Goal: Task Accomplishment & Management: Use online tool/utility

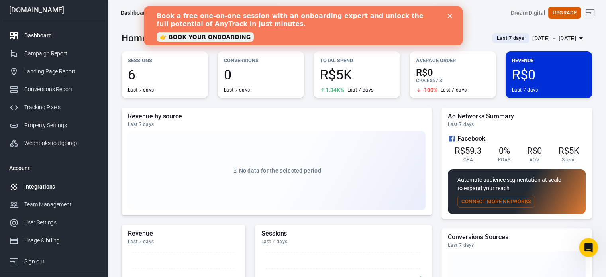
click at [51, 190] on div "Integrations" at bounding box center [61, 186] width 74 height 8
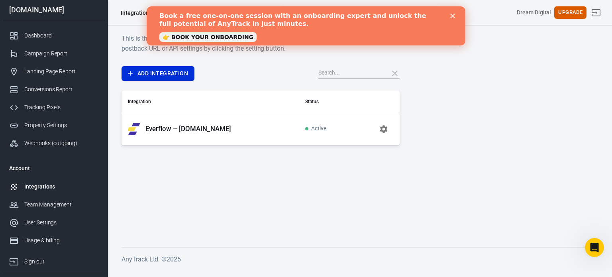
click at [197, 132] on p "Everflow — [DOMAIN_NAME]" at bounding box center [188, 129] width 86 height 8
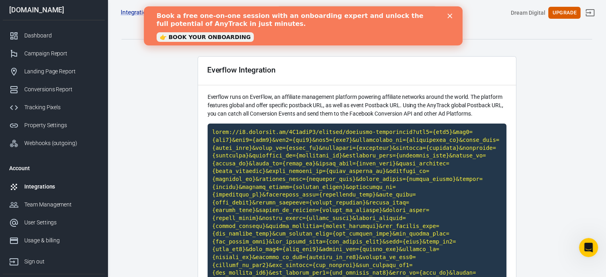
click at [450, 14] on icon "Close" at bounding box center [449, 16] width 5 height 5
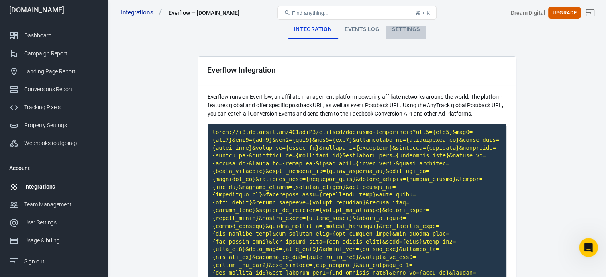
click at [412, 32] on div "Settings" at bounding box center [406, 29] width 40 height 19
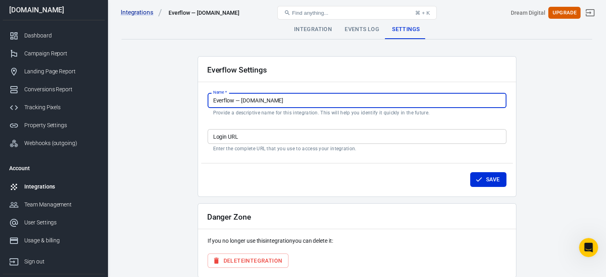
click at [274, 99] on input "Everflow — [DOMAIN_NAME]" at bounding box center [357, 100] width 299 height 15
click at [77, 37] on div "Dashboard" at bounding box center [61, 35] width 74 height 8
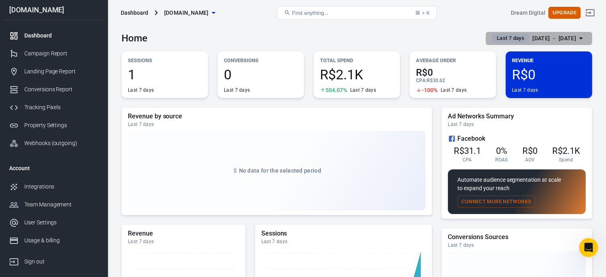
click at [546, 34] on div "[DATE] － [DATE]" at bounding box center [554, 38] width 44 height 10
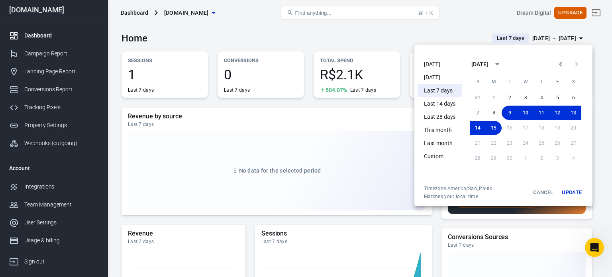
click at [433, 66] on li "[DATE]" at bounding box center [439, 64] width 44 height 13
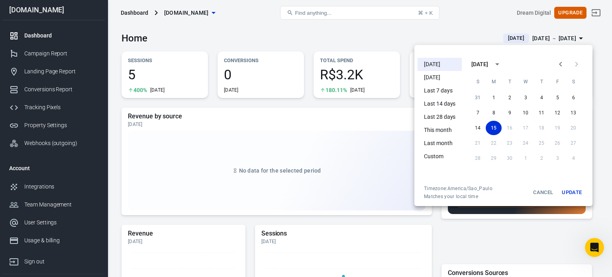
click at [374, 41] on div at bounding box center [306, 138] width 612 height 277
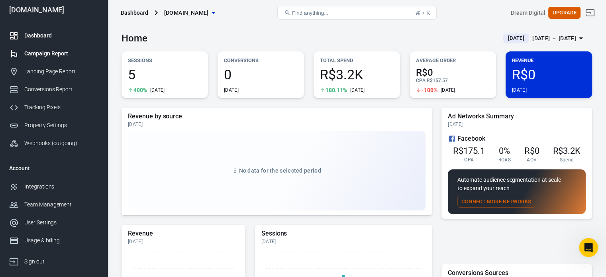
click at [70, 55] on div "Campaign Report" at bounding box center [61, 53] width 74 height 8
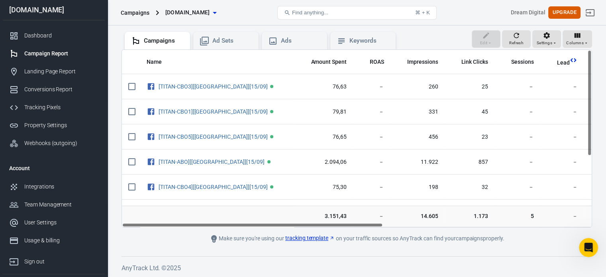
drag, startPoint x: 335, startPoint y: 223, endPoint x: 334, endPoint y: 216, distance: 6.4
click at [334, 216] on div "Name Amount Spent ROAS Impressions Link Clicks Sessions Lead Purchase Revenue A…" at bounding box center [357, 138] width 470 height 178
click at [68, 186] on div "Integrations" at bounding box center [61, 186] width 74 height 8
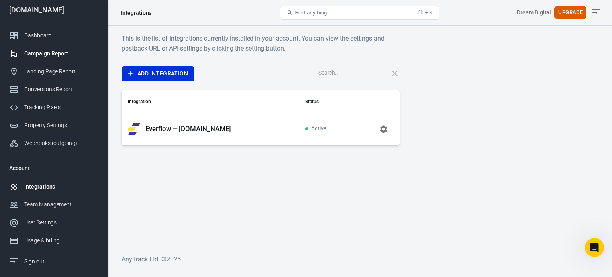
click at [64, 52] on div "Campaign Report" at bounding box center [61, 53] width 74 height 8
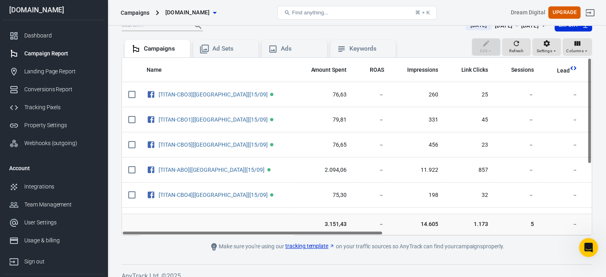
drag, startPoint x: 590, startPoint y: 120, endPoint x: 593, endPoint y: 88, distance: 32.4
click at [593, 88] on div "Verify Ads Integration on Pixel Settings to display your campaigns AnyTrack rel…" at bounding box center [357, 122] width 498 height 325
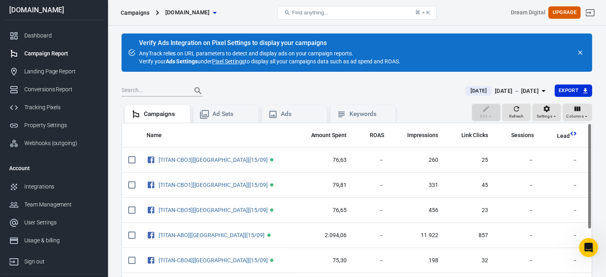
click at [235, 65] on link "Pixel Settings" at bounding box center [228, 61] width 33 height 8
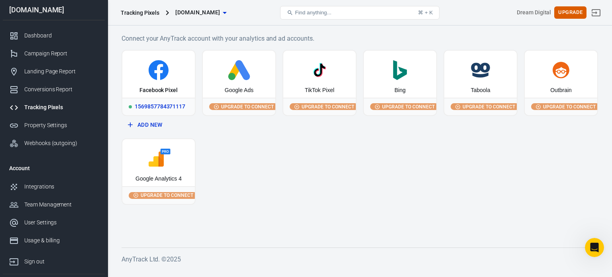
click at [166, 101] on div "1569857784371117" at bounding box center [158, 107] width 73 height 18
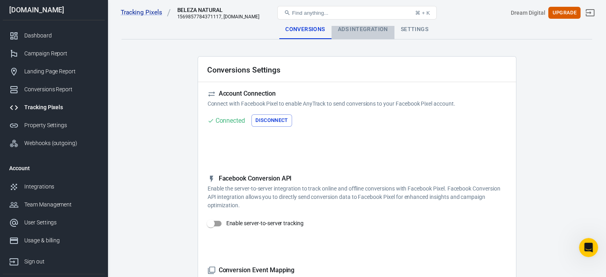
click at [358, 32] on div "Ads Integration" at bounding box center [362, 29] width 63 height 19
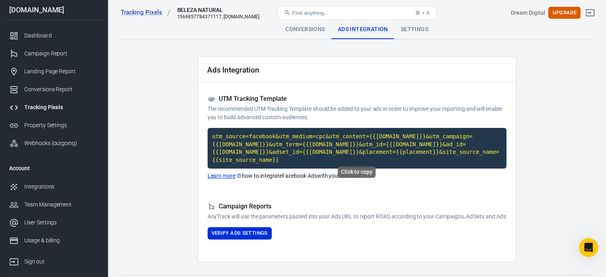
click at [343, 141] on code "utm_source=facebook&utm_medium=cpc&utm_content={{[DOMAIN_NAME]}}&utm_campaign={…" at bounding box center [357, 148] width 299 height 41
click at [322, 132] on code "utm_source=facebook&utm_medium=cpc&utm_content={{[DOMAIN_NAME]}}&utm_campaign={…" at bounding box center [357, 148] width 299 height 41
click at [263, 231] on button "Verify Ads Settings" at bounding box center [240, 233] width 64 height 12
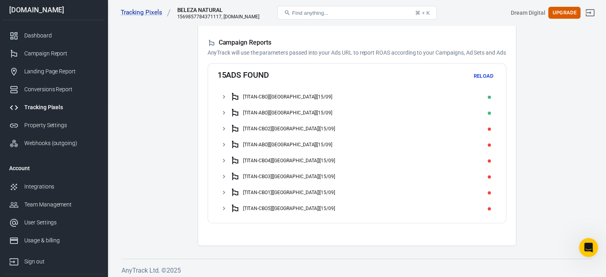
scroll to position [165, 0]
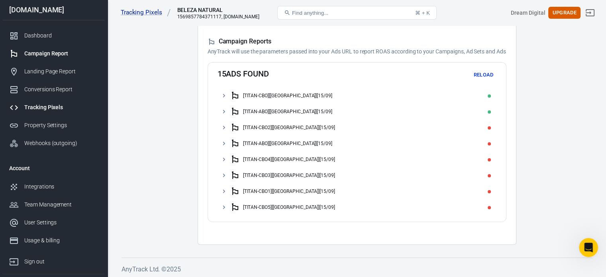
click at [66, 51] on div "Campaign Report" at bounding box center [61, 53] width 74 height 8
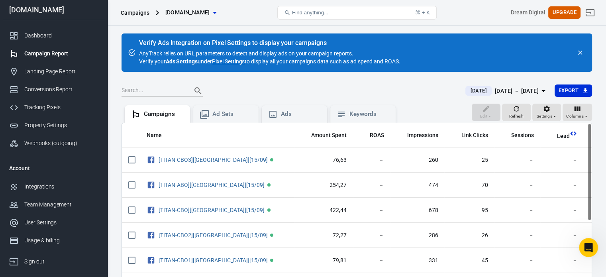
scroll to position [63, 0]
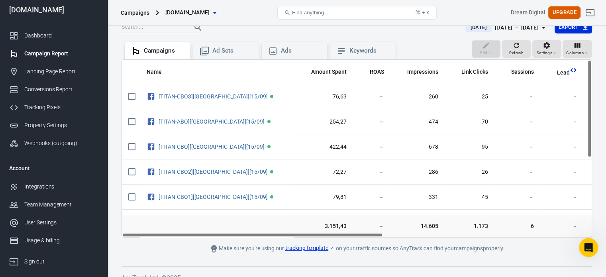
drag, startPoint x: 611, startPoint y: 183, endPoint x: 464, endPoint y: 238, distance: 156.9
click at [464, 238] on main "Verify Ads Integration on Pixel Settings to display your campaigns AnyTrack rel…" at bounding box center [357, 111] width 470 height 283
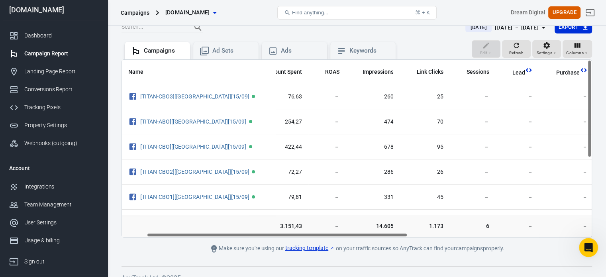
scroll to position [0, 0]
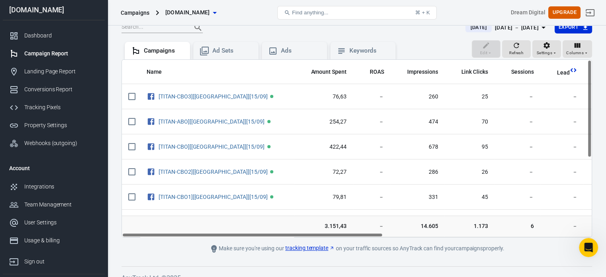
drag, startPoint x: 355, startPoint y: 234, endPoint x: 338, endPoint y: 263, distance: 34.0
click at [338, 263] on div "Verify Ads Integration on Pixel Settings to display your campaigns AnyTrack rel…" at bounding box center [357, 124] width 498 height 325
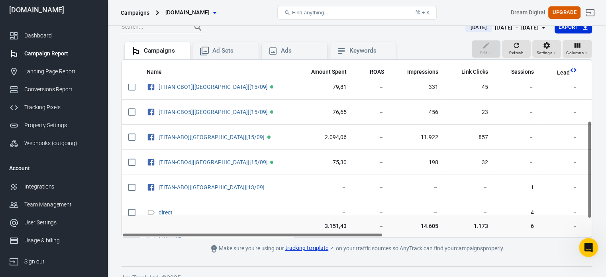
scroll to position [116, 0]
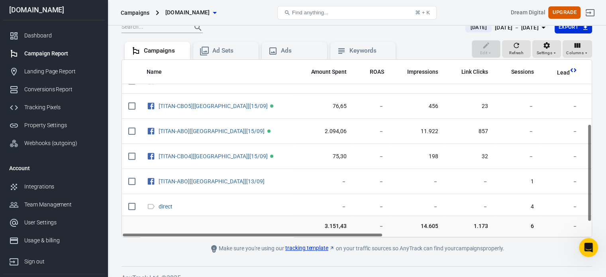
drag, startPoint x: 588, startPoint y: 104, endPoint x: 570, endPoint y: 169, distance: 67.1
click at [570, 169] on div "Name Amount Spent ROAS Impressions Link Clicks Sessions Lead Purchase Revenue A…" at bounding box center [357, 148] width 470 height 178
drag, startPoint x: 339, startPoint y: 235, endPoint x: 306, endPoint y: 237, distance: 33.5
click at [306, 237] on main "Verify Ads Integration on Pixel Settings to display your campaigns AnyTrack rel…" at bounding box center [357, 111] width 470 height 283
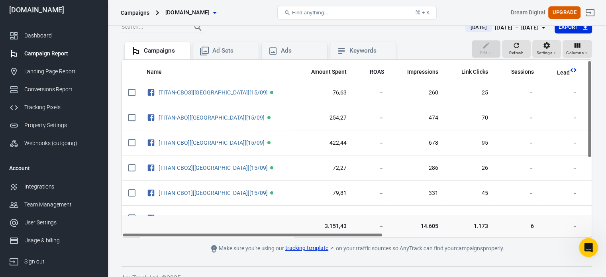
scroll to position [0, 0]
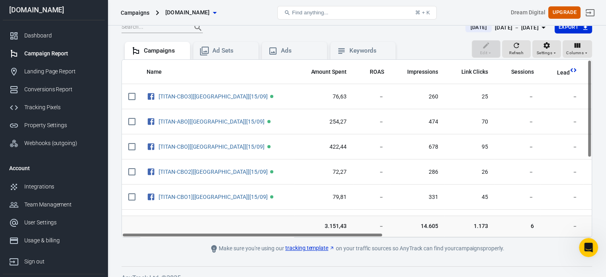
drag, startPoint x: 590, startPoint y: 184, endPoint x: 605, endPoint y: 106, distance: 80.2
click at [605, 106] on div "Verify Ads Integration on Pixel Settings to display your campaigns AnyTrack rel…" at bounding box center [357, 124] width 498 height 325
click at [57, 110] on div "Tracking Pixels" at bounding box center [61, 107] width 74 height 8
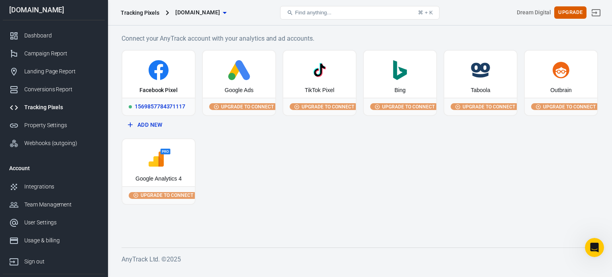
click at [159, 103] on div "1569857784371117" at bounding box center [158, 107] width 73 height 18
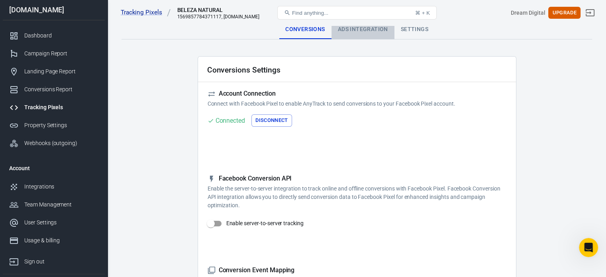
click at [363, 32] on div "Ads Integration" at bounding box center [362, 29] width 63 height 19
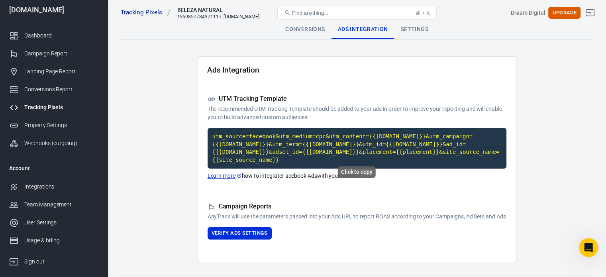
click at [330, 156] on code "utm_source=facebook&utm_medium=cpc&utm_content={{[DOMAIN_NAME]}}&utm_campaign={…" at bounding box center [357, 148] width 299 height 41
click at [249, 236] on button "Verify Ads Settings" at bounding box center [240, 233] width 64 height 12
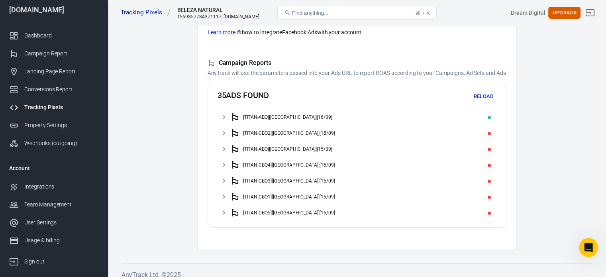
scroll to position [145, 0]
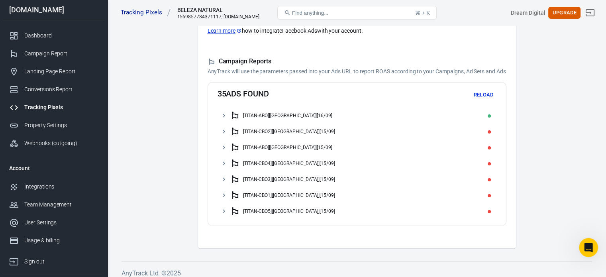
click at [482, 114] on div "[TITAN-ABO][[GEOGRAPHIC_DATA]][16/09]" at bounding box center [361, 115] width 263 height 13
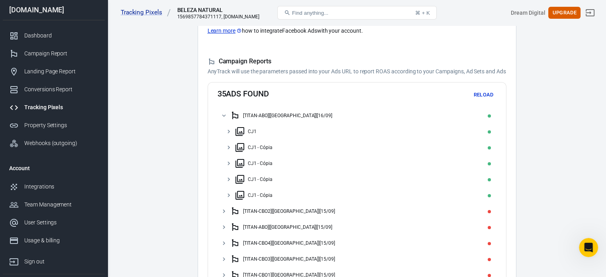
click at [309, 131] on div "CJ1" at bounding box center [364, 131] width 258 height 13
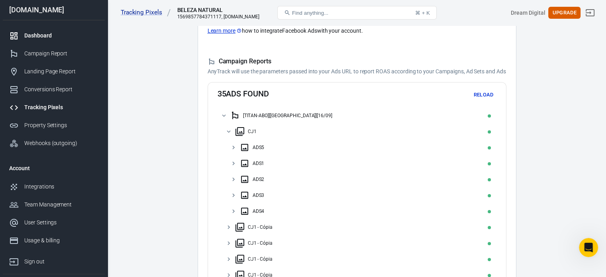
click at [66, 28] on link "Dashboard" at bounding box center [54, 36] width 102 height 18
